Goal: Navigation & Orientation: Locate item on page

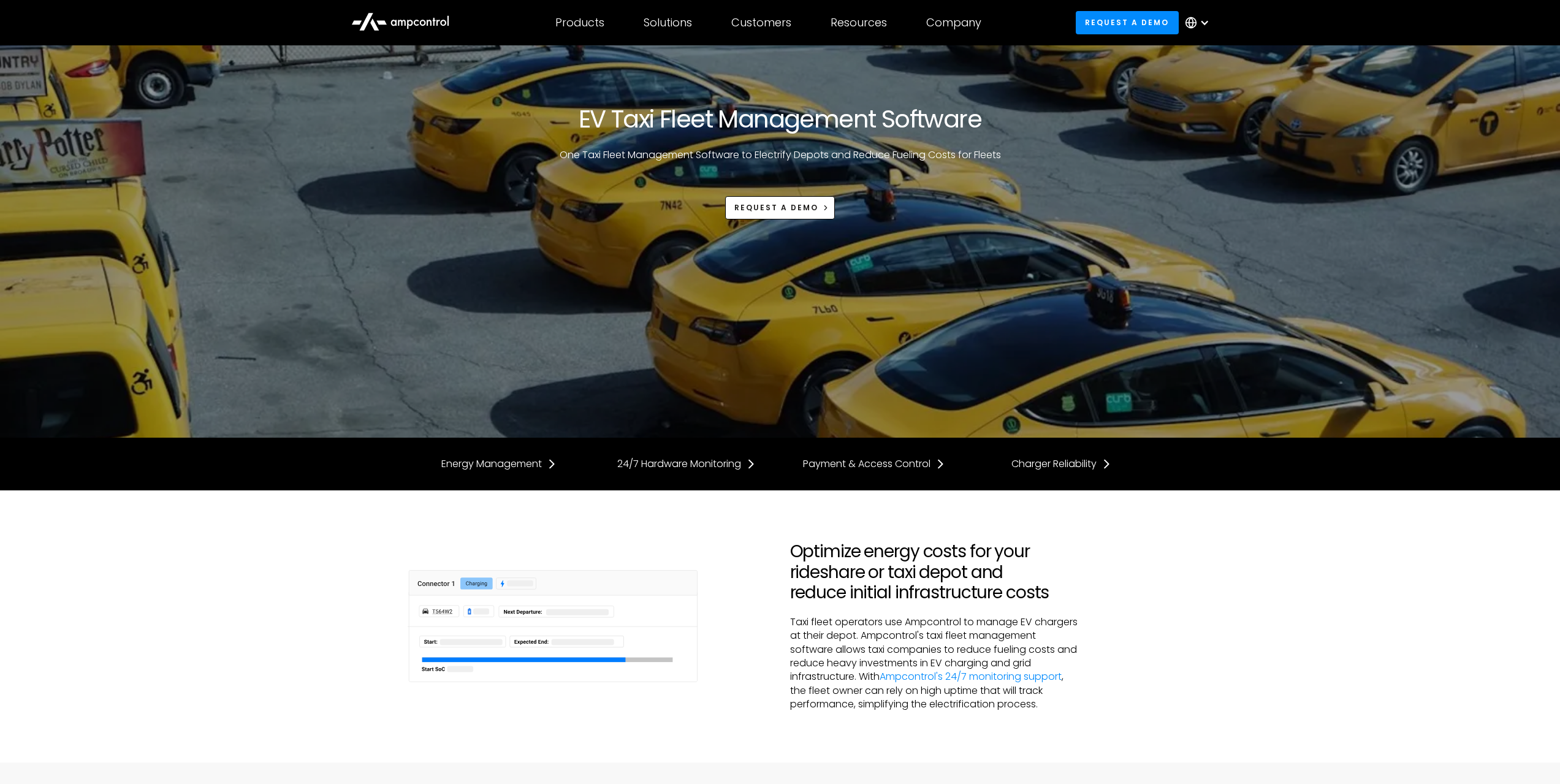
scroll to position [2237, 0]
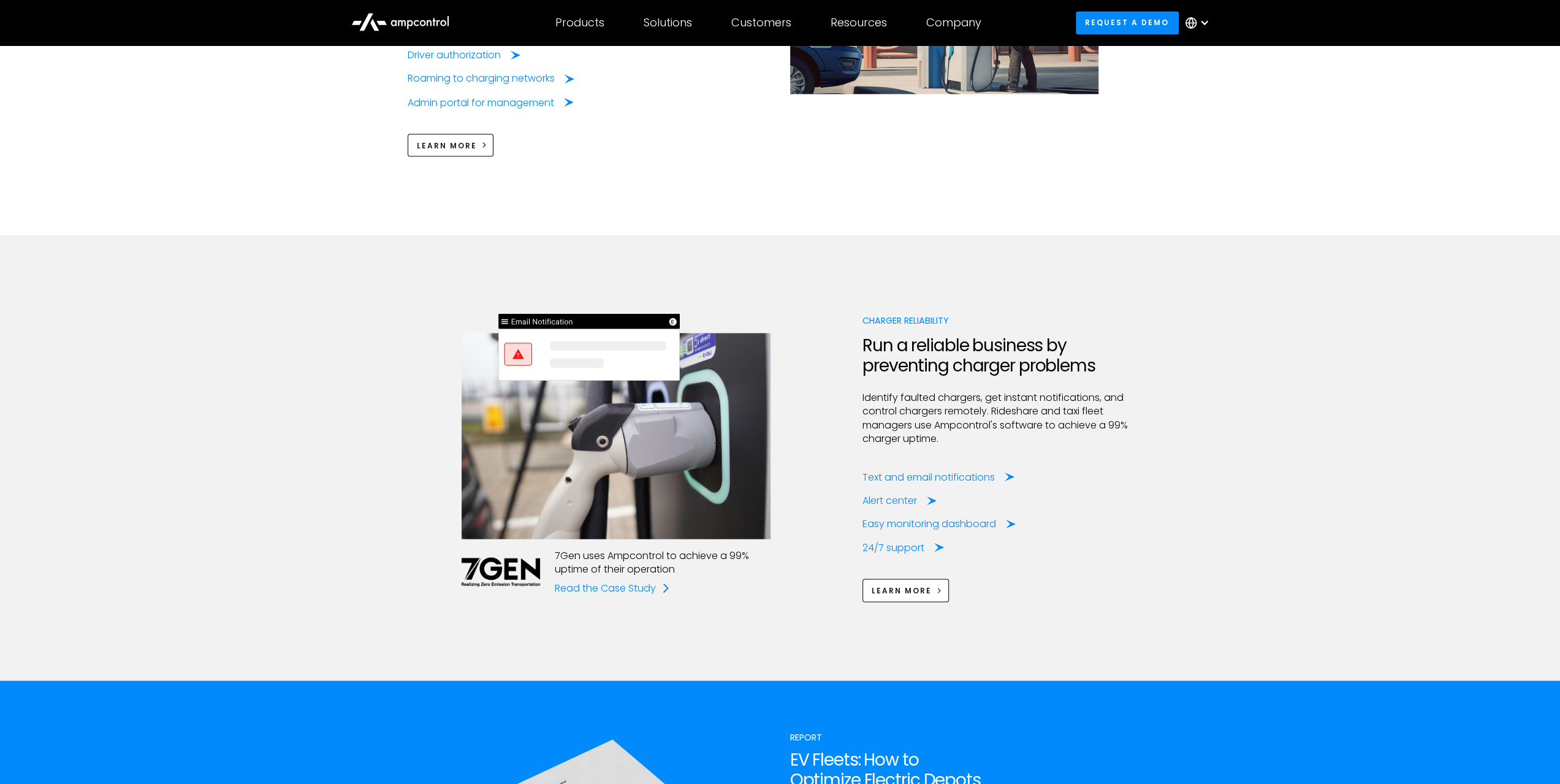
click at [257, 281] on div "7Gen uses Ampcontrol to achieve a 99% uptime of their operation Read the Case S…" at bounding box center [780, 457] width 1560 height 445
click at [516, 330] on img at bounding box center [589, 374] width 182 height 121
click at [644, 333] on img at bounding box center [589, 374] width 182 height 121
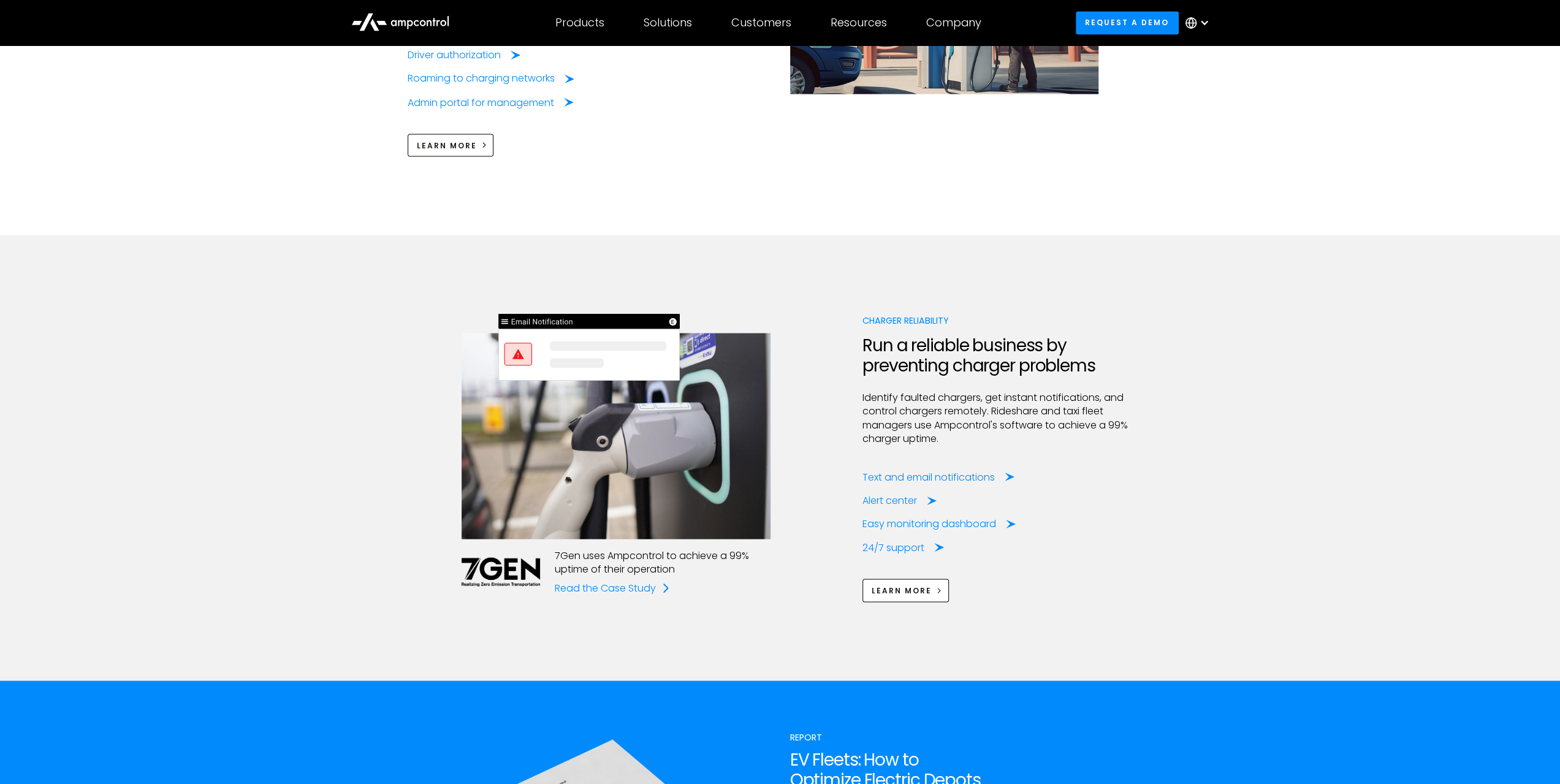
click at [644, 333] on img at bounding box center [589, 374] width 182 height 121
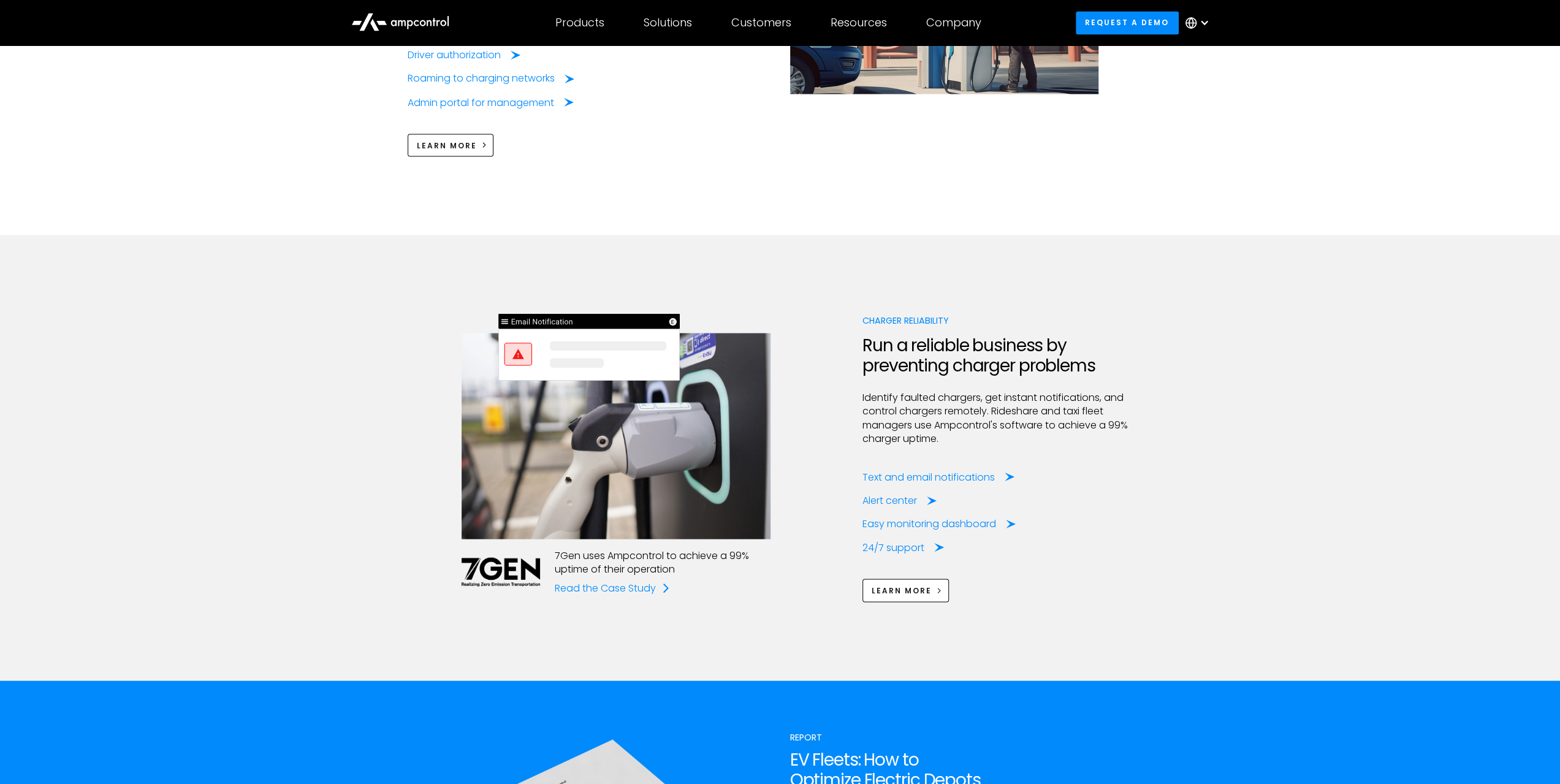
click at [669, 313] on img at bounding box center [589, 374] width 182 height 121
click at [502, 313] on img at bounding box center [589, 374] width 182 height 121
click at [577, 313] on img at bounding box center [589, 374] width 182 height 121
